Goal: Navigation & Orientation: Find specific page/section

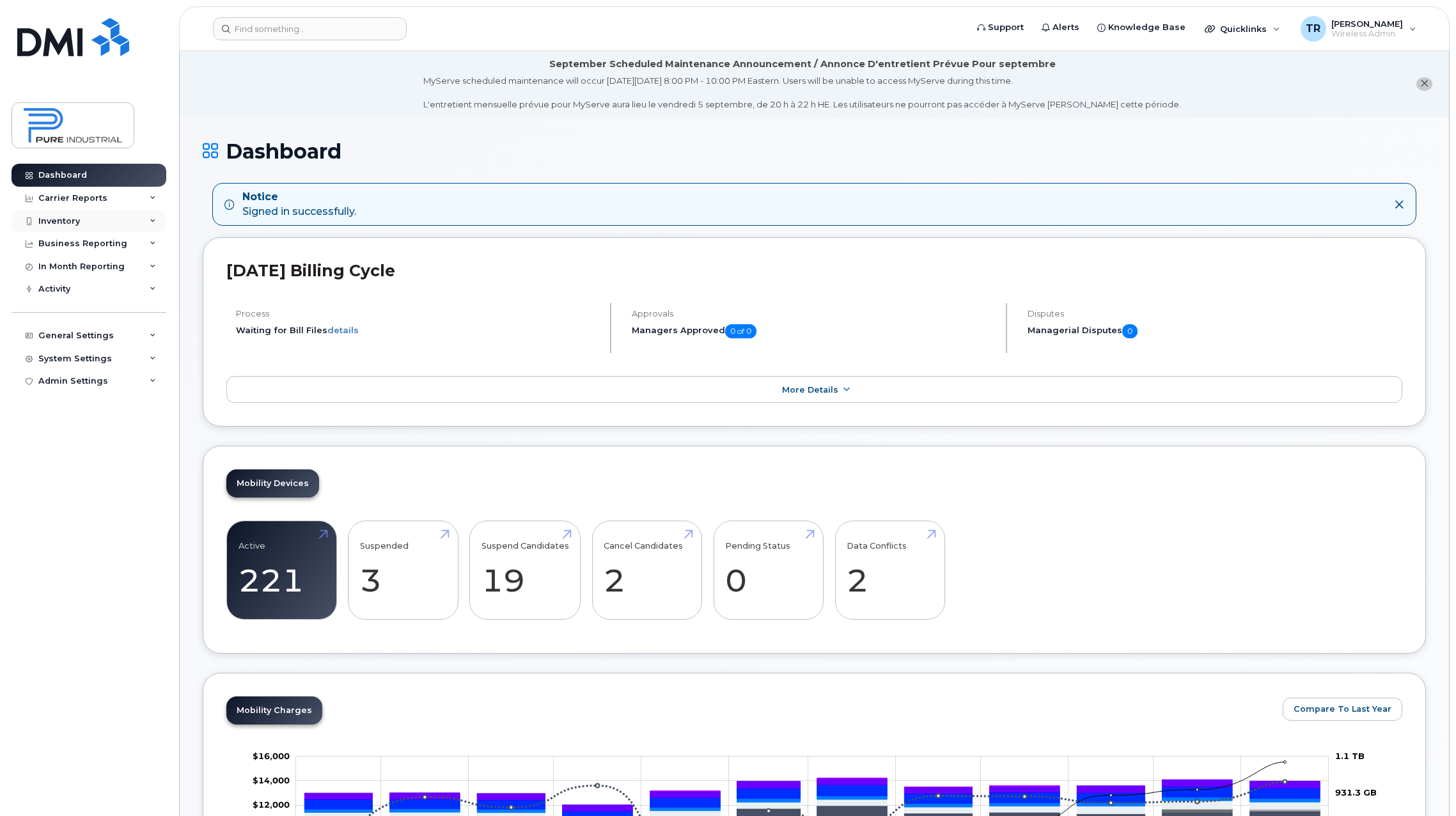
click at [76, 226] on div "Inventory" at bounding box center [59, 221] width 41 height 10
click at [106, 249] on div "Mobility Devices" at bounding box center [80, 245] width 72 height 12
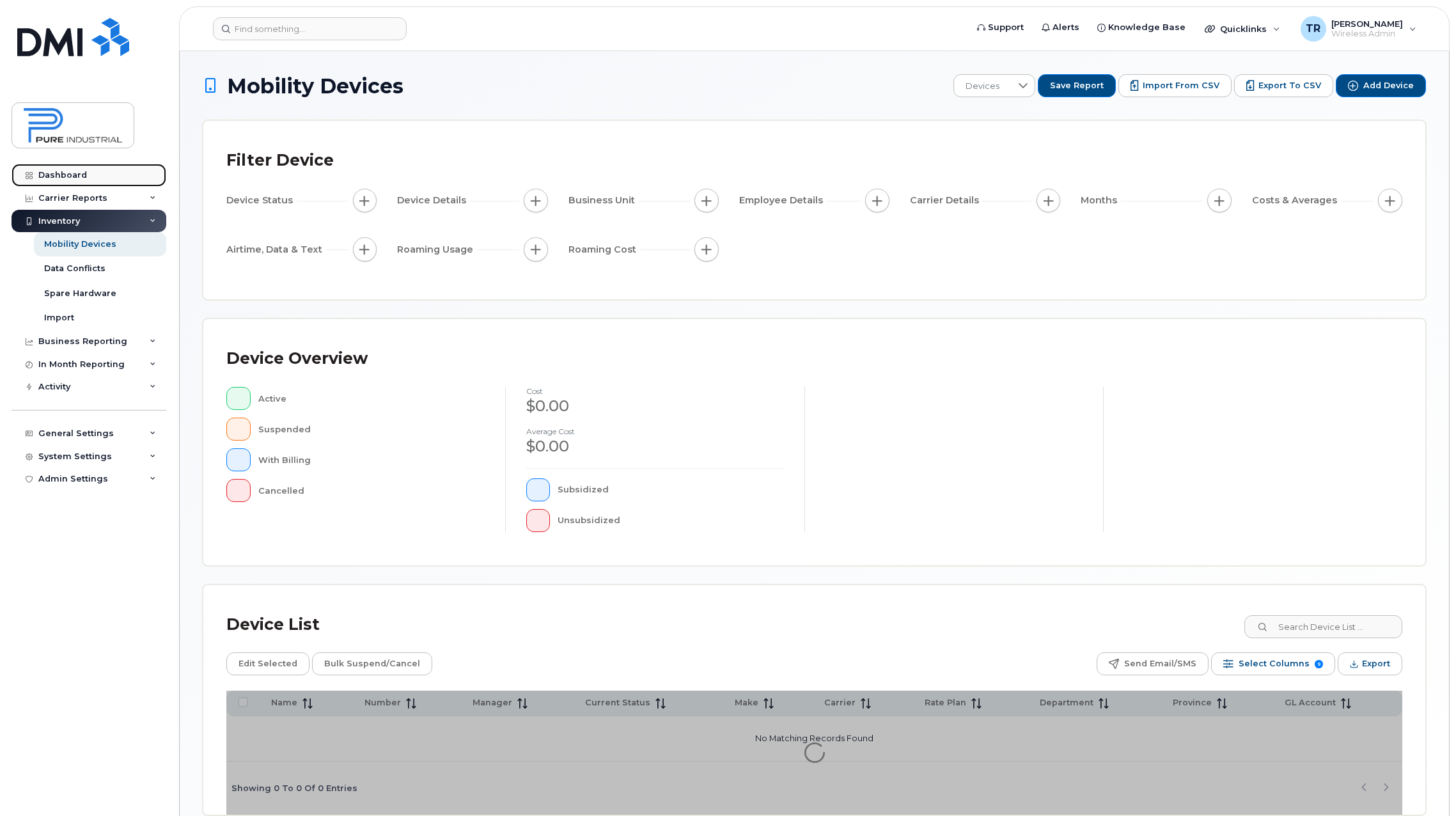
click at [55, 173] on div "Dashboard" at bounding box center [62, 175] width 48 height 10
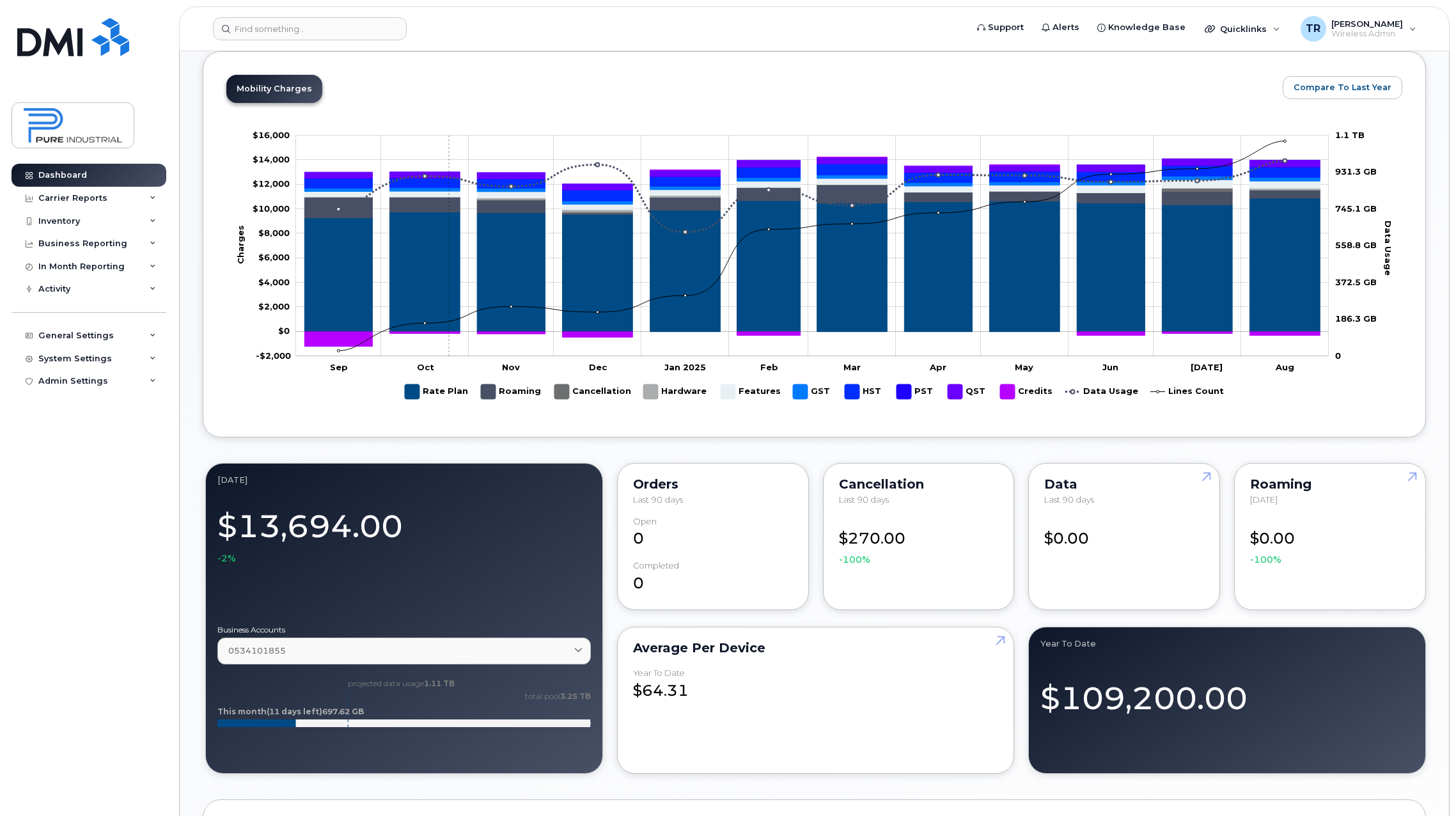
scroll to position [383, 0]
